Goal: Task Accomplishment & Management: Use online tool/utility

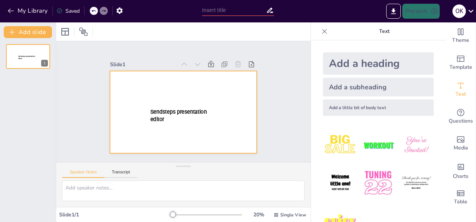
type input "Imported Slides kick-off 1 okt.pptx"
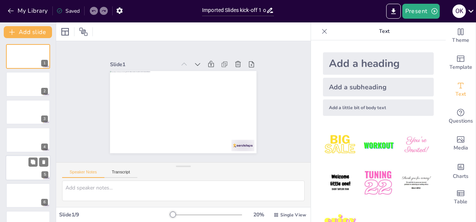
click at [17, 165] on div at bounding box center [28, 167] width 45 height 25
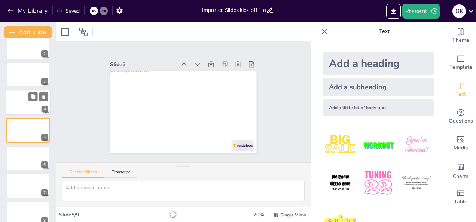
click at [23, 102] on div at bounding box center [28, 102] width 45 height 25
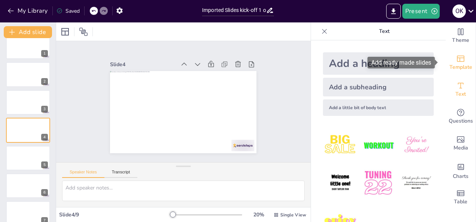
click at [458, 67] on span "Template" at bounding box center [461, 67] width 23 height 8
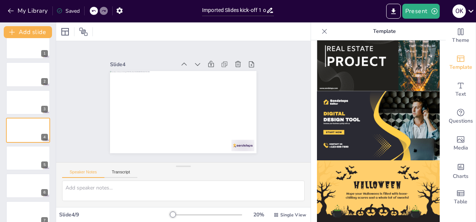
scroll to position [769, 0]
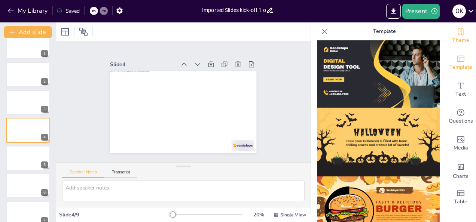
click at [456, 43] on span "Theme" at bounding box center [460, 40] width 17 height 8
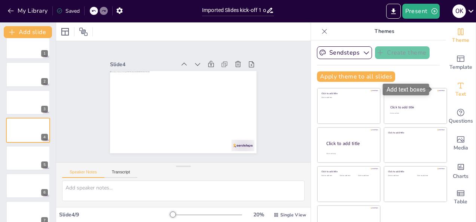
click at [456, 92] on span "Text" at bounding box center [461, 94] width 10 height 8
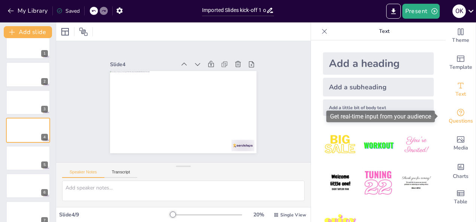
click at [458, 108] on icon "Get real-time input from your audience" at bounding box center [460, 112] width 9 height 9
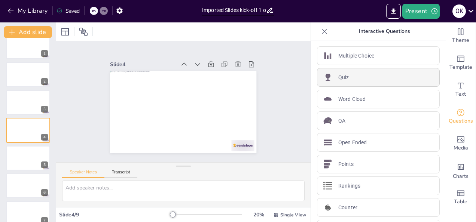
click at [352, 77] on div "Quiz" at bounding box center [378, 77] width 123 height 19
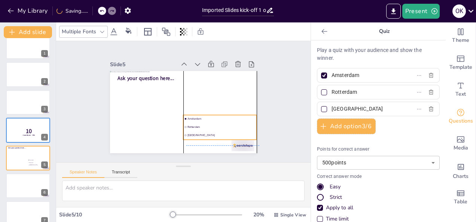
drag, startPoint x: 171, startPoint y: 118, endPoint x: 197, endPoint y: 136, distance: 31.9
click at [197, 136] on li "[GEOGRAPHIC_DATA]" at bounding box center [219, 135] width 73 height 7
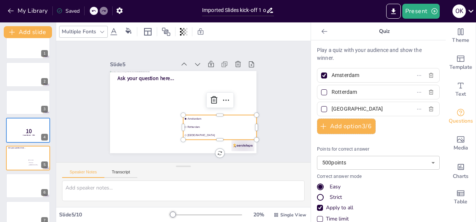
click at [365, 45] on div "Play a quiz with your audience and show the winner. [GEOGRAPHIC_DATA] [GEOGRAPH…" at bounding box center [378, 131] width 135 height 182
click at [364, 50] on p "Play a quiz with your audience and show the winner." at bounding box center [378, 54] width 123 height 16
click at [344, 76] on input "Amsterdam" at bounding box center [367, 75] width 70 height 11
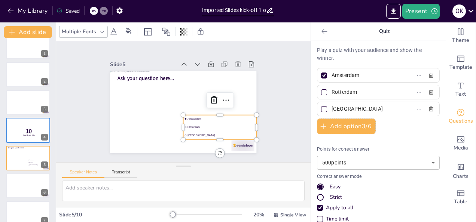
click at [345, 76] on input "Amsterdam" at bounding box center [367, 75] width 70 height 11
click at [346, 76] on input "Amsterdam" at bounding box center [367, 75] width 70 height 11
type input "1985"
click at [349, 91] on input "Rotterdam" at bounding box center [367, 92] width 70 height 11
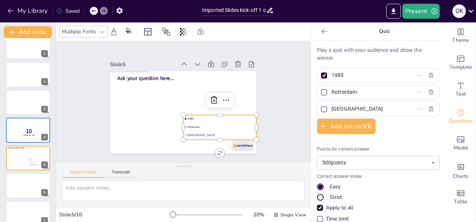
click at [349, 91] on input "Rotterdam" at bounding box center [367, 92] width 70 height 11
type input "1998"
click at [358, 109] on input "[GEOGRAPHIC_DATA]" at bounding box center [367, 109] width 70 height 11
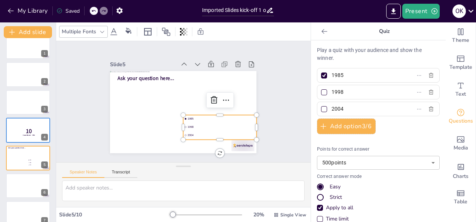
type input "2004"
click at [399, 131] on div "Play a quiz with your audience and show the winner. 1985 1998 2004 Add option 3…" at bounding box center [378, 161] width 123 height 230
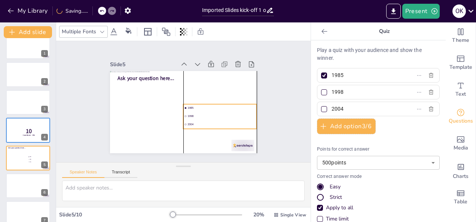
drag, startPoint x: 227, startPoint y: 122, endPoint x: 228, endPoint y: 111, distance: 10.9
click at [228, 113] on li "1998" at bounding box center [219, 116] width 73 height 7
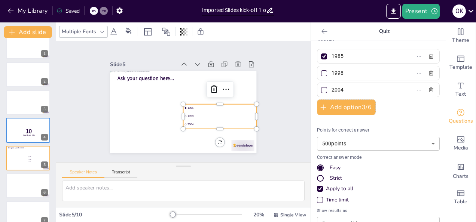
scroll to position [0, 0]
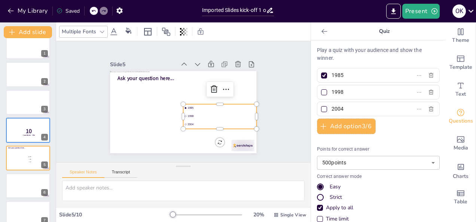
click at [360, 49] on p "Play a quiz with your audience and show the winner." at bounding box center [378, 54] width 123 height 16
click at [356, 26] on p "Quiz" at bounding box center [385, 31] width 108 height 18
click at [24, 178] on div at bounding box center [28, 186] width 44 height 25
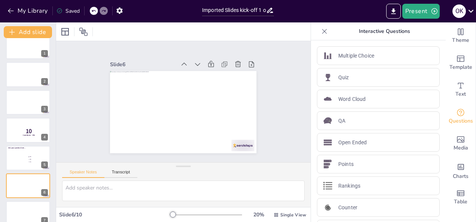
scroll to position [66, 0]
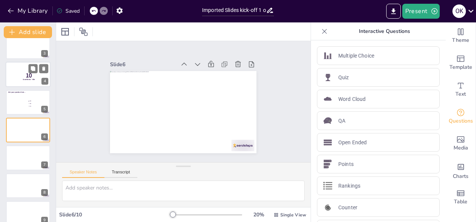
click at [23, 82] on div at bounding box center [28, 74] width 45 height 25
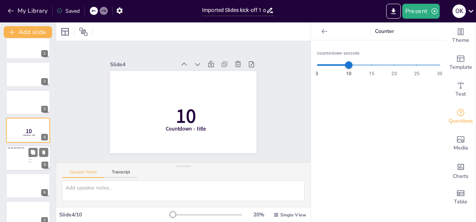
click at [21, 151] on div at bounding box center [28, 158] width 45 height 25
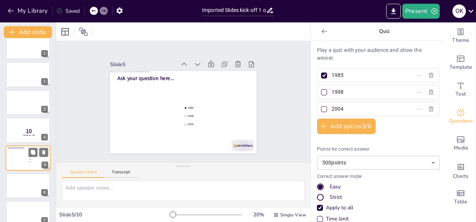
scroll to position [37, 0]
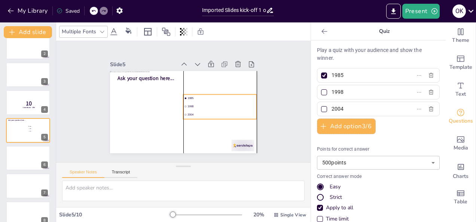
drag, startPoint x: 209, startPoint y: 114, endPoint x: 207, endPoint y: 105, distance: 9.6
click at [207, 105] on span "1998" at bounding box center [222, 107] width 68 height 4
click at [212, 109] on ul "1985 1998 2004" at bounding box center [219, 108] width 73 height 25
click at [23, 162] on div at bounding box center [28, 158] width 45 height 25
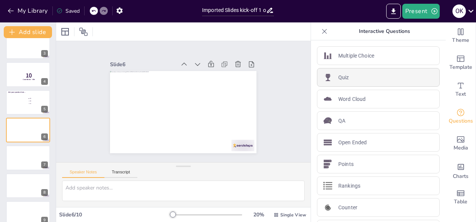
click at [338, 79] on p "Quiz" at bounding box center [343, 78] width 11 height 8
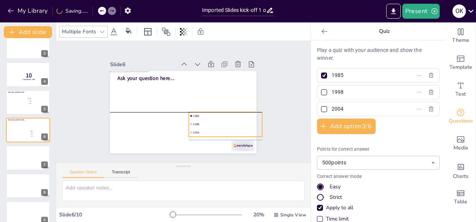
drag, startPoint x: 204, startPoint y: 116, endPoint x: 225, endPoint y: 125, distance: 23.6
click at [225, 125] on ul "1985 1998 2004" at bounding box center [225, 124] width 73 height 25
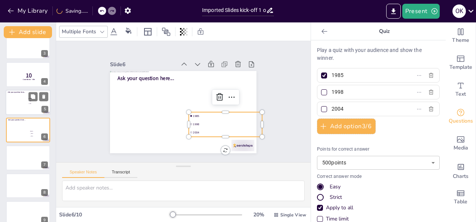
click at [29, 109] on div at bounding box center [28, 102] width 45 height 25
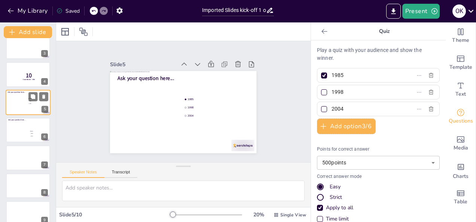
scroll to position [37, 0]
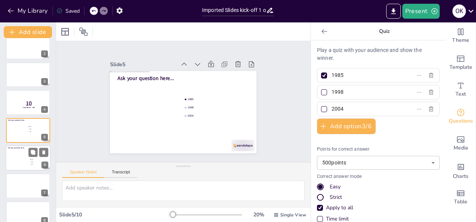
click at [22, 162] on div at bounding box center [28, 158] width 45 height 25
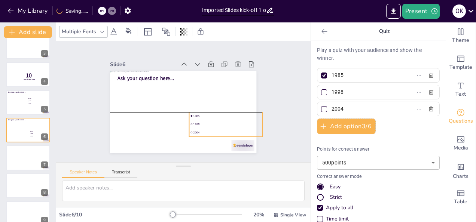
drag, startPoint x: 201, startPoint y: 129, endPoint x: 216, endPoint y: 117, distance: 18.9
click at [201, 131] on span "2004" at bounding box center [228, 133] width 68 height 4
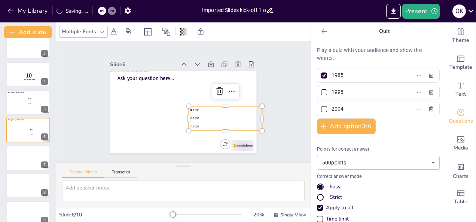
click at [346, 73] on input "1985" at bounding box center [367, 75] width 70 height 11
type input "105"
click at [357, 95] on input "1998" at bounding box center [367, 92] width 70 height 11
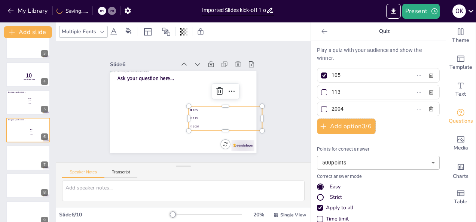
type input "113"
click at [357, 112] on input "2004" at bounding box center [367, 109] width 70 height 11
type input "2"
type input "106"
click at [267, 129] on div "Slide 1 Slide 2 Slide 3 Slide 4 10 Countdown - title Slide 5 Ask your question …" at bounding box center [183, 101] width 188 height 103
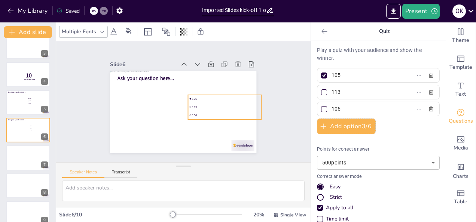
drag, startPoint x: 221, startPoint y: 121, endPoint x: 220, endPoint y: 110, distance: 11.3
click at [220, 112] on li "106" at bounding box center [224, 115] width 73 height 7
click at [23, 104] on div at bounding box center [28, 102] width 45 height 25
type input "1985"
type input "1998"
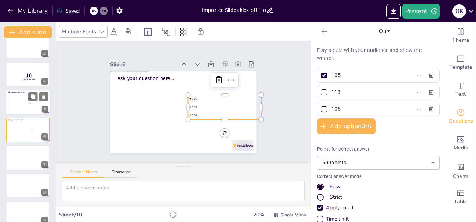
type input "2004"
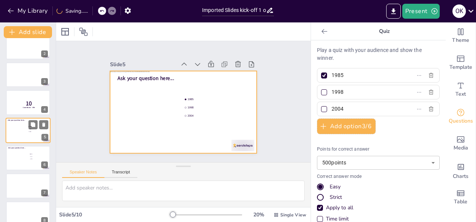
click at [18, 129] on div at bounding box center [28, 130] width 45 height 25
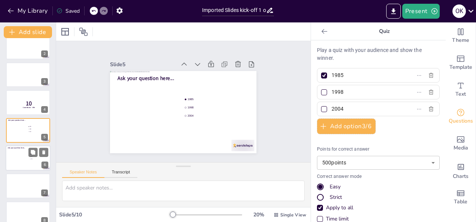
click at [30, 166] on div at bounding box center [28, 158] width 45 height 25
type input "105"
type input "113"
type input "106"
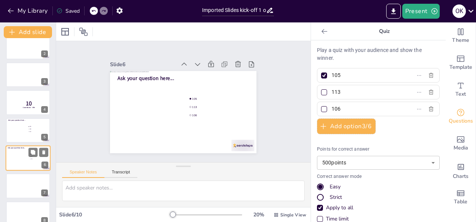
scroll to position [66, 0]
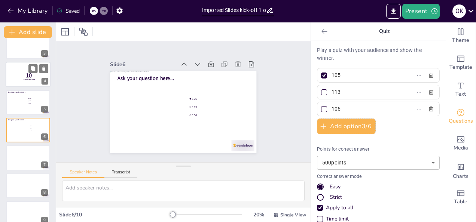
click at [15, 97] on div at bounding box center [28, 102] width 44 height 25
type input "1985"
type input "1998"
type input "2004"
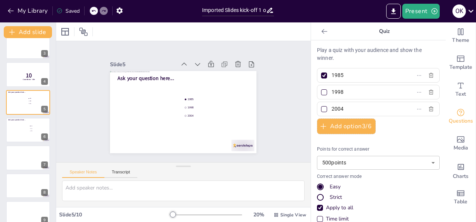
scroll to position [37, 0]
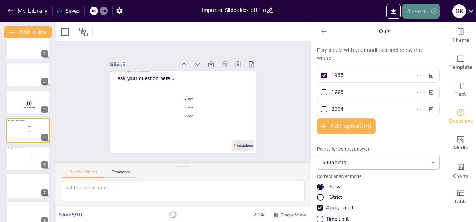
click at [422, 9] on button "Present" at bounding box center [420, 11] width 37 height 15
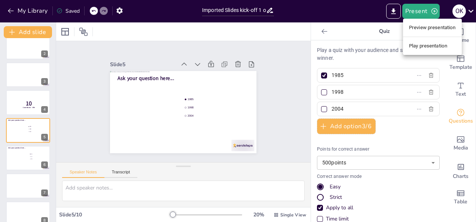
click at [320, 15] on div at bounding box center [238, 111] width 476 height 222
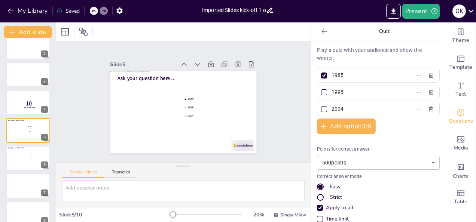
click at [31, 45] on div "2" at bounding box center [28, 46] width 44 height 25
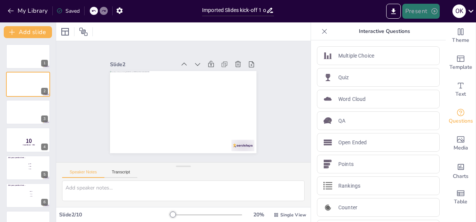
click at [431, 6] on button "Present" at bounding box center [420, 11] width 37 height 15
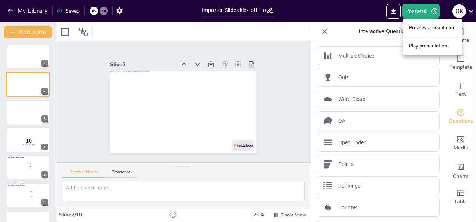
drag, startPoint x: 424, startPoint y: 26, endPoint x: 426, endPoint y: 42, distance: 15.8
click at [428, 41] on ul "Preview presentation Play presentation" at bounding box center [432, 37] width 59 height 36
click at [423, 44] on li "Play presentation" at bounding box center [432, 46] width 59 height 12
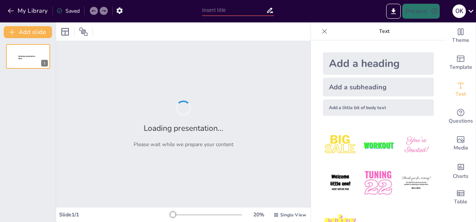
type input "Imported Slides kick-off 1 okt.pptx"
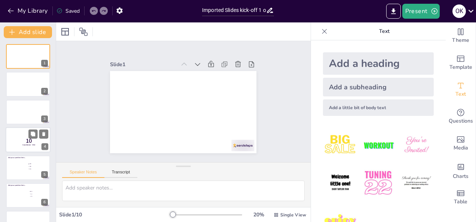
click at [25, 143] on p "10" at bounding box center [29, 141] width 20 height 8
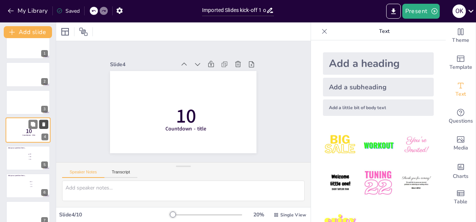
click at [44, 121] on button at bounding box center [43, 124] width 9 height 9
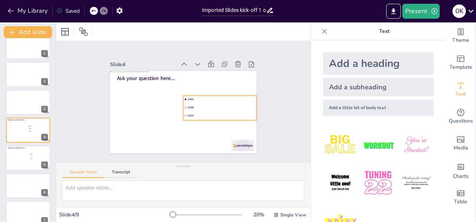
click at [225, 115] on span "2004" at bounding box center [222, 116] width 68 height 4
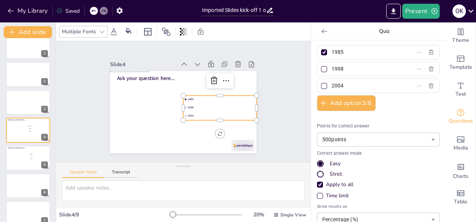
scroll to position [59, 0]
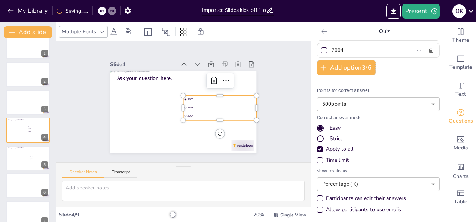
click at [373, 99] on body "My Library Saving...... Imported Slides kick-off 1 okt.pptx Present o K Documen…" at bounding box center [238, 111] width 476 height 222
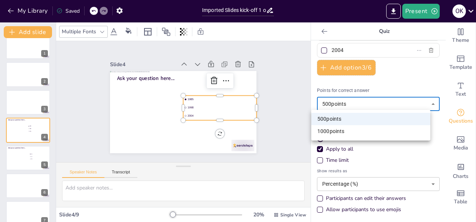
click at [370, 102] on div at bounding box center [238, 111] width 476 height 222
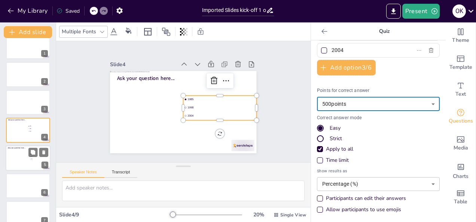
click at [20, 162] on div at bounding box center [28, 158] width 45 height 25
type input "105"
type input "113"
type input "106"
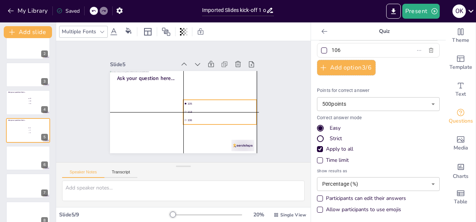
click at [210, 109] on li "113" at bounding box center [219, 111] width 73 height 7
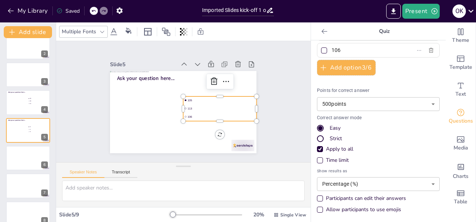
click at [210, 107] on span "113" at bounding box center [222, 109] width 68 height 4
click at [290, 129] on div "Slide 1 Slide 2 Slide 3 Slide 4 Ask your question here... 1985 1998 2004 Slide …" at bounding box center [183, 101] width 255 height 121
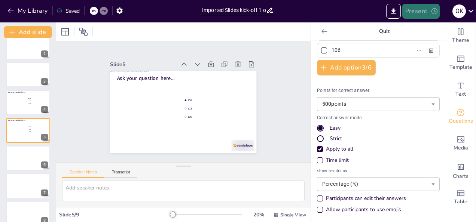
click at [435, 10] on icon "button" at bounding box center [435, 11] width 6 height 6
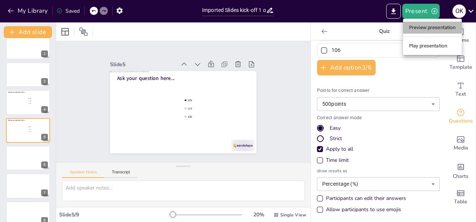
click at [419, 29] on li "Preview presentation" at bounding box center [432, 28] width 59 height 12
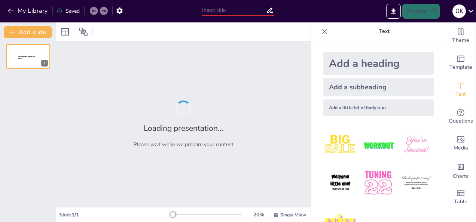
type input "Imported Slides kick-off 1 okt.pptx"
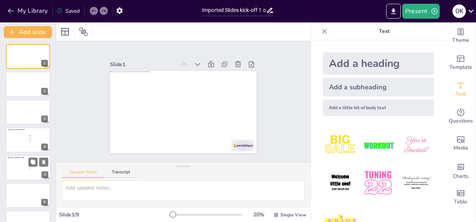
click at [19, 164] on div at bounding box center [28, 167] width 45 height 25
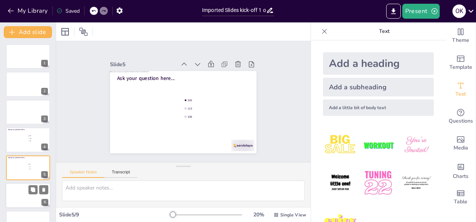
scroll to position [37, 0]
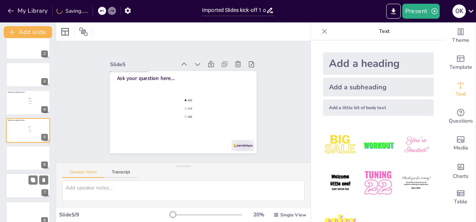
click at [25, 184] on div at bounding box center [28, 186] width 45 height 25
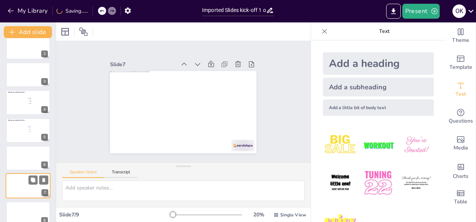
scroll to position [75, 0]
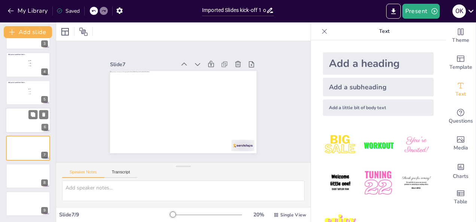
click at [28, 127] on div at bounding box center [28, 120] width 45 height 25
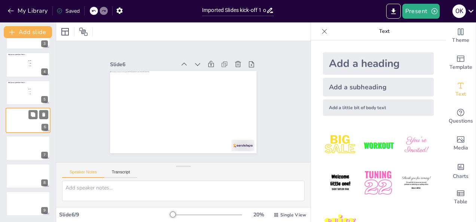
scroll to position [66, 0]
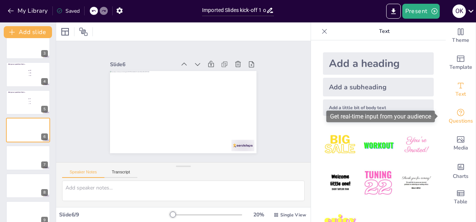
click at [453, 118] on span "Questions" at bounding box center [461, 121] width 24 height 8
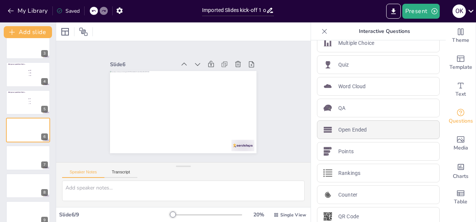
scroll to position [20, 0]
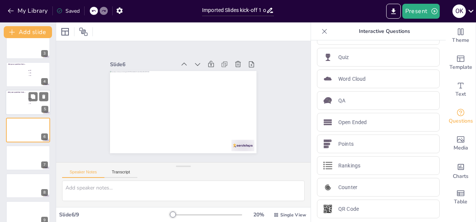
click at [25, 108] on div at bounding box center [28, 102] width 45 height 25
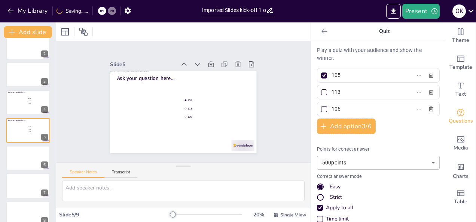
click at [350, 51] on p "Play a quiz with your audience and show the winner." at bounding box center [378, 54] width 123 height 16
drag, startPoint x: 350, startPoint y: 51, endPoint x: 374, endPoint y: 31, distance: 31.4
click at [350, 50] on p "Play a quiz with your audience and show the winner." at bounding box center [378, 54] width 123 height 16
click at [375, 25] on p "Quiz" at bounding box center [385, 31] width 108 height 18
click at [376, 31] on p "Quiz" at bounding box center [385, 31] width 108 height 18
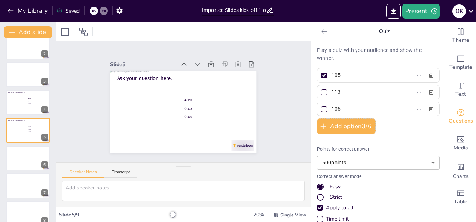
click at [376, 31] on p "Quiz" at bounding box center [385, 31] width 108 height 18
click at [456, 96] on span "Text" at bounding box center [461, 94] width 10 height 8
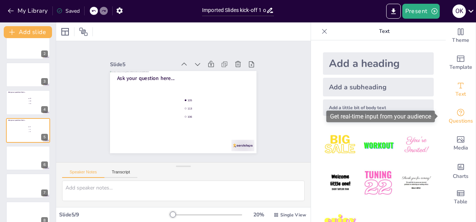
click at [458, 115] on icon "Get real-time input from your audience" at bounding box center [460, 112] width 9 height 9
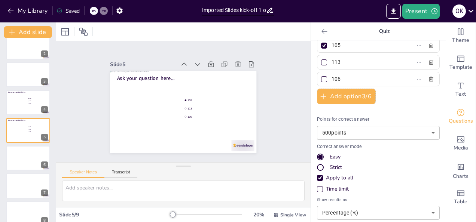
scroll to position [59, 0]
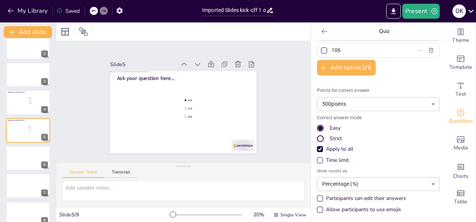
click at [331, 160] on div "Time limit" at bounding box center [337, 160] width 23 height 7
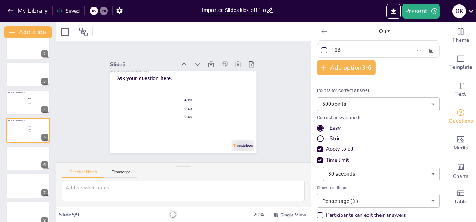
scroll to position [0, 0]
